Goal: Task Accomplishment & Management: Complete application form

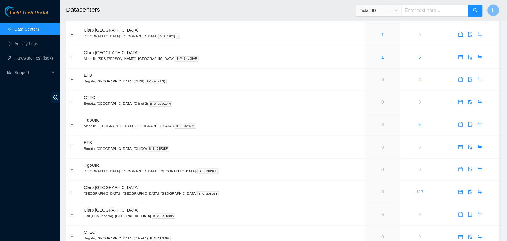
scroll to position [110, 0]
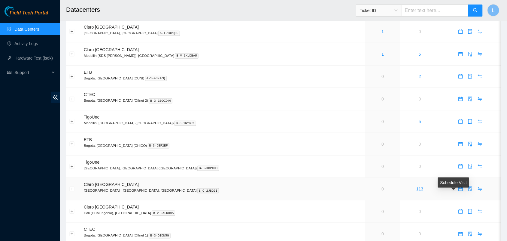
click at [458, 191] on icon "calendar" at bounding box center [460, 188] width 5 height 5
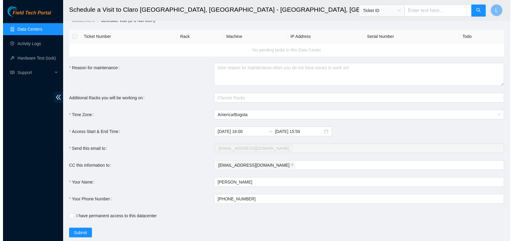
scroll to position [27, 0]
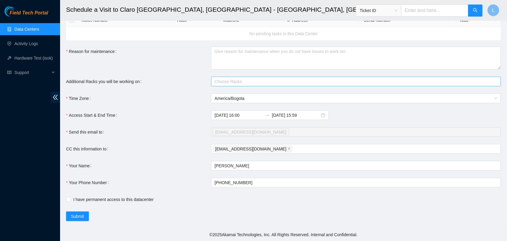
click at [219, 82] on div at bounding box center [353, 81] width 281 height 7
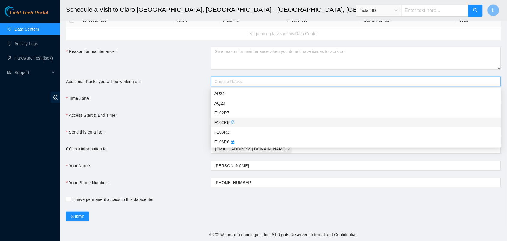
click at [221, 121] on div "F102R8" at bounding box center [355, 122] width 283 height 7
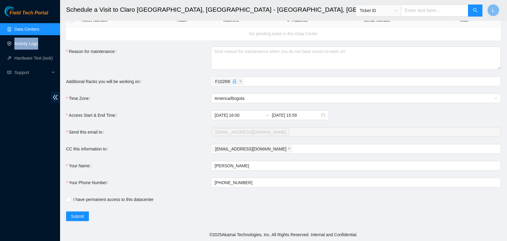
drag, startPoint x: 29, startPoint y: 32, endPoint x: 43, endPoint y: 41, distance: 16.8
click at [43, 41] on ul "Data Centers Activity Logs Hardware Test (isok) Support" at bounding box center [30, 51] width 60 height 58
drag, startPoint x: 33, startPoint y: 35, endPoint x: 52, endPoint y: 11, distance: 30.6
click at [52, 11] on div "Field Tech Portal" at bounding box center [30, 11] width 60 height 11
click at [247, 61] on textarea "Reason for maintenance" at bounding box center [356, 58] width 290 height 23
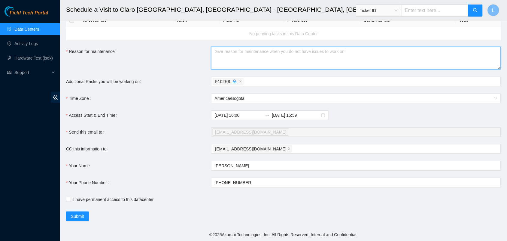
paste textarea "B-V-5RXCRTP"
type textarea "B-V-5RXCRTP"
click at [134, 79] on label "Additional Racks you will be working on" at bounding box center [105, 82] width 78 height 10
click at [245, 79] on input "Additional Racks you will be working on" at bounding box center [245, 81] width 1 height 7
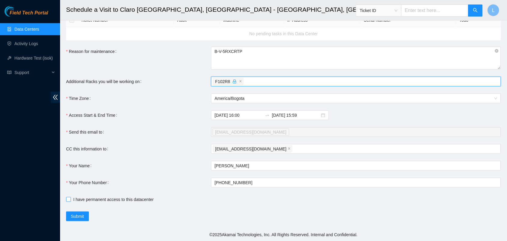
click at [67, 196] on label "I have permanent access to this datacenter" at bounding box center [111, 199] width 90 height 7
click at [67, 197] on input "I have permanent access to this datacenter" at bounding box center [68, 199] width 4 height 4
checkbox input "true"
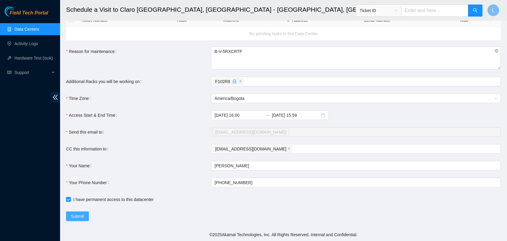
click at [77, 217] on span "Submit" at bounding box center [77, 216] width 13 height 7
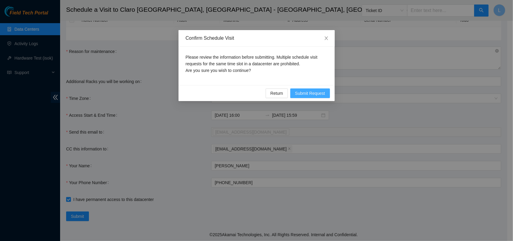
click at [313, 92] on span "Submit Request" at bounding box center [310, 93] width 30 height 7
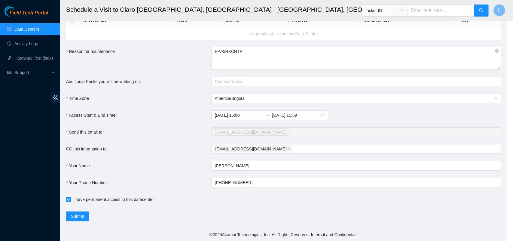
type input "[DATE] 16:01"
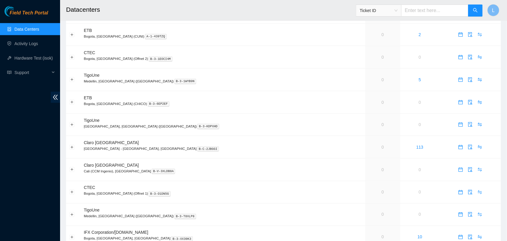
scroll to position [153, 0]
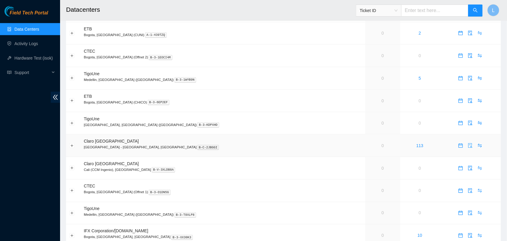
click at [468, 146] on icon "audit" at bounding box center [470, 145] width 5 height 5
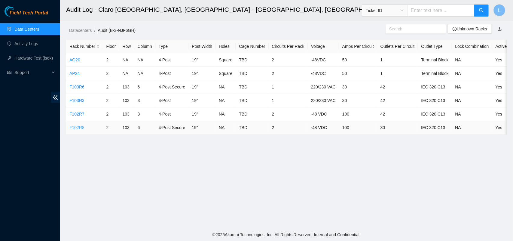
click at [76, 130] on link "F102R8" at bounding box center [76, 127] width 15 height 5
